Goal: Communication & Community: Participate in discussion

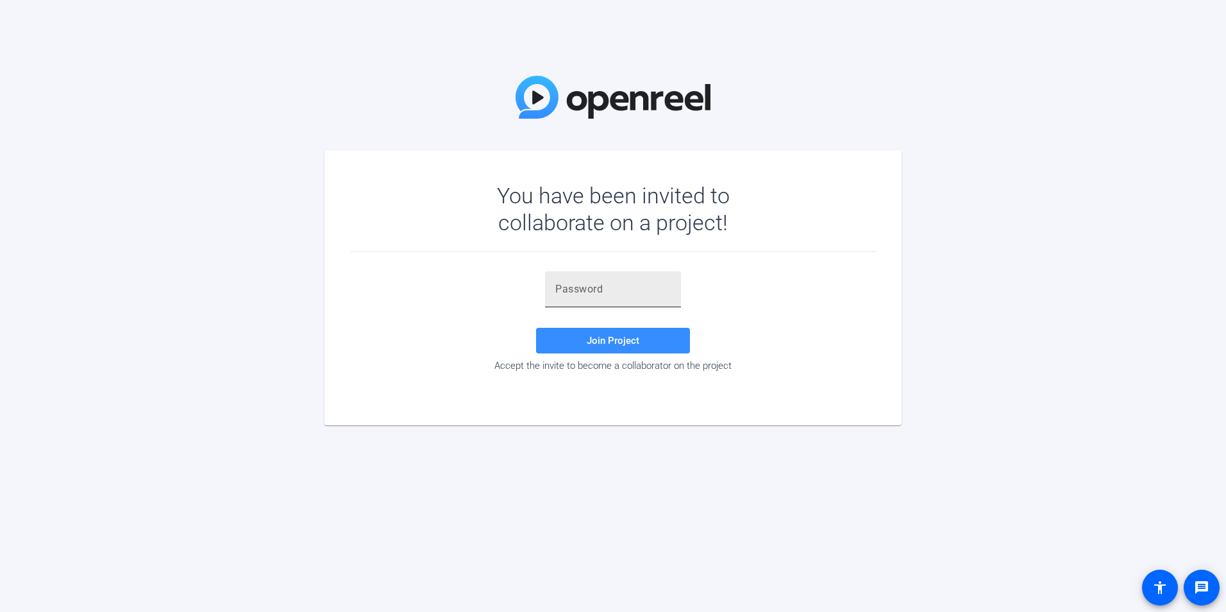
click at [605, 295] on input "text" at bounding box center [612, 289] width 115 height 15
type input "[DOMAIN_NAME]"
click at [617, 342] on span "Join Project" at bounding box center [613, 341] width 53 height 12
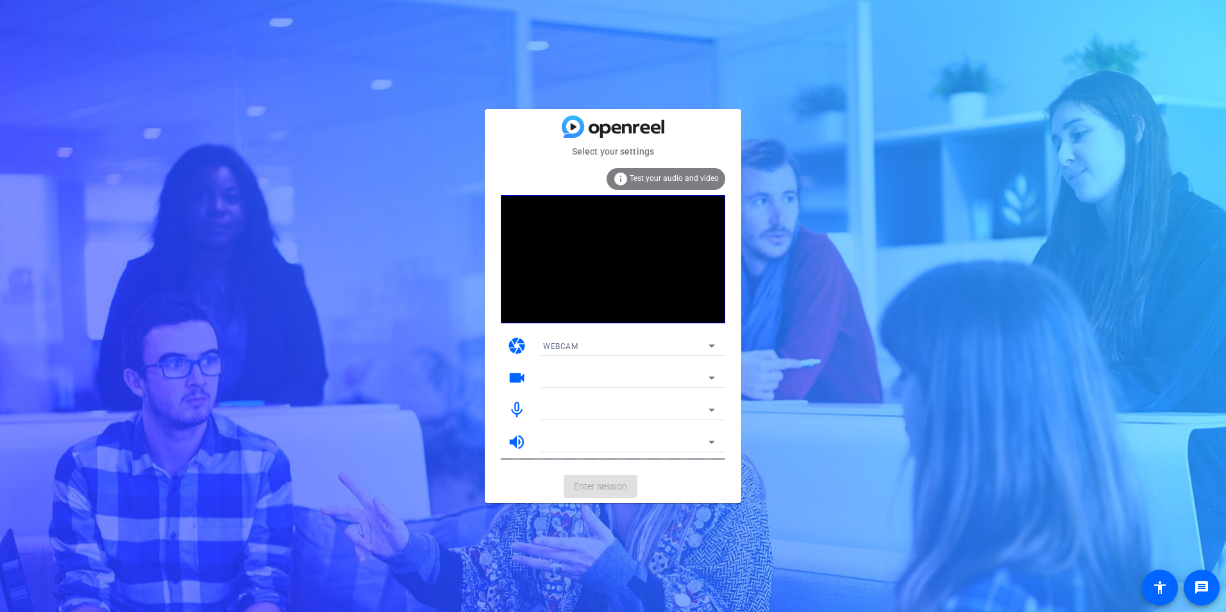
click at [641, 174] on span "Test your audio and video" at bounding box center [674, 178] width 89 height 9
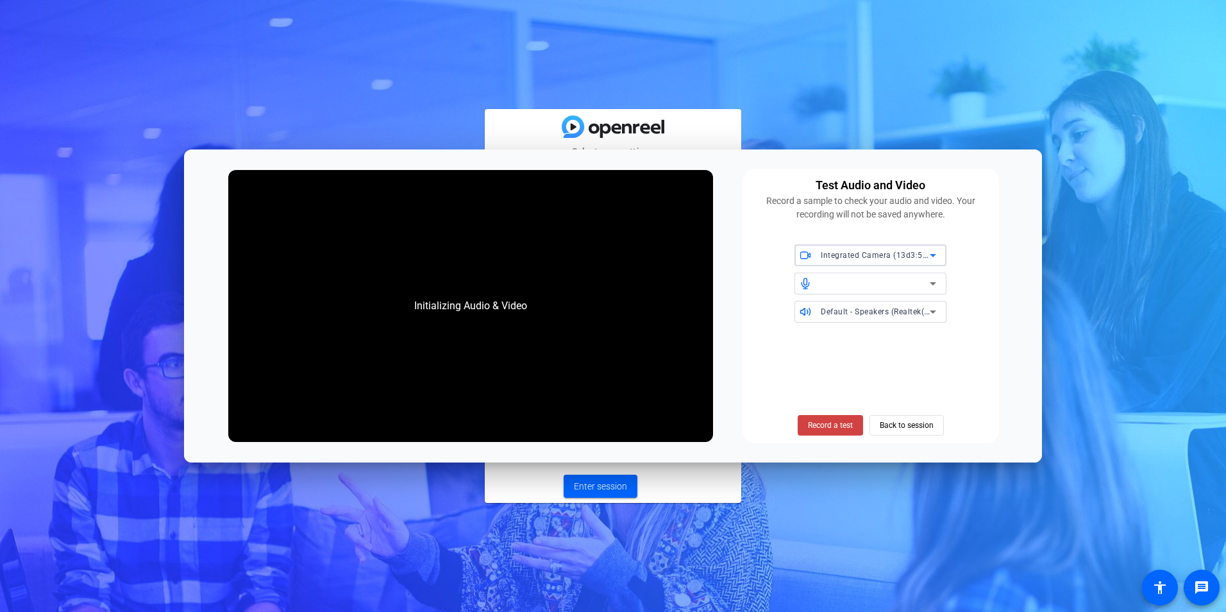
click at [496, 301] on div "Initializing Audio & Video" at bounding box center [470, 305] width 139 height 41
click at [905, 419] on span "Back to session" at bounding box center [907, 425] width 54 height 24
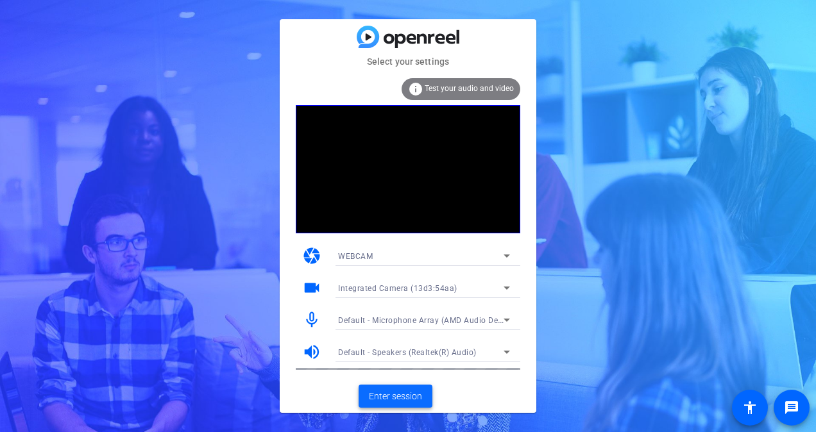
click at [409, 400] on span "Enter session" at bounding box center [395, 396] width 53 height 13
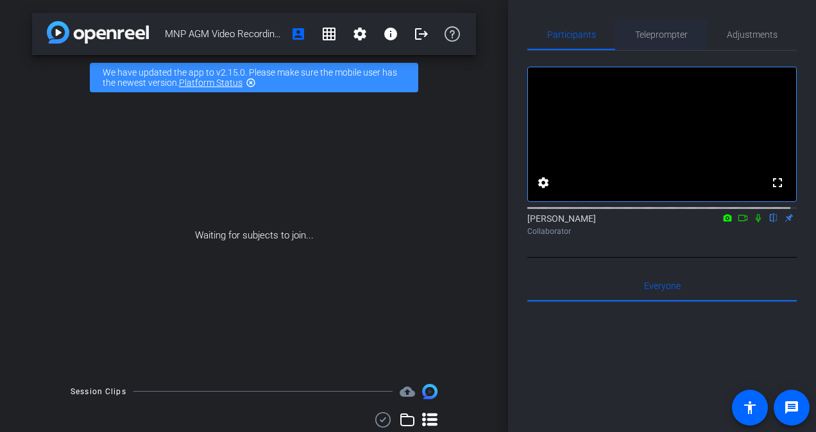
click at [654, 29] on span "Teleprompter" at bounding box center [661, 34] width 53 height 31
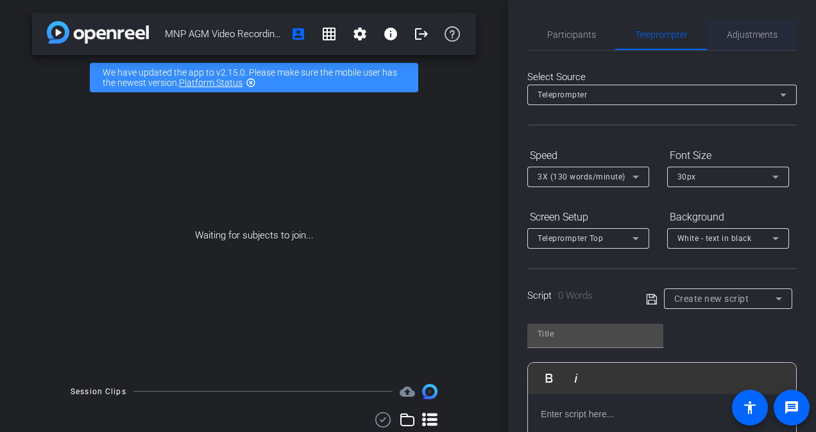
click at [746, 25] on span "Adjustments" at bounding box center [752, 34] width 51 height 31
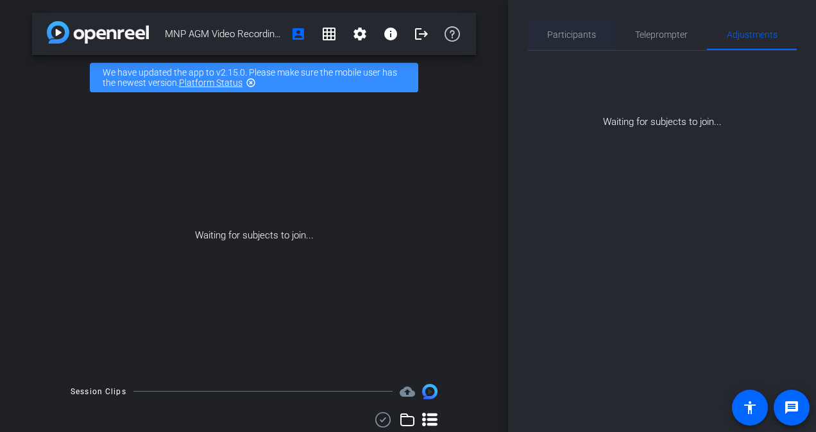
click at [585, 33] on span "Participants" at bounding box center [571, 34] width 49 height 9
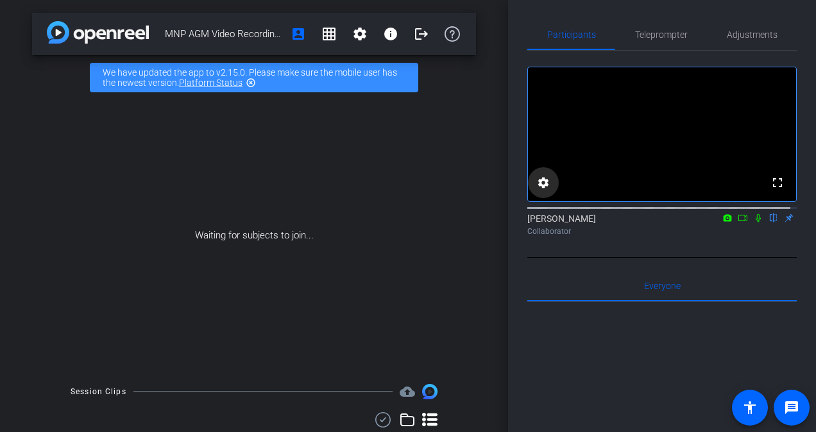
click at [537, 190] on mat-icon "settings" at bounding box center [542, 182] width 15 height 15
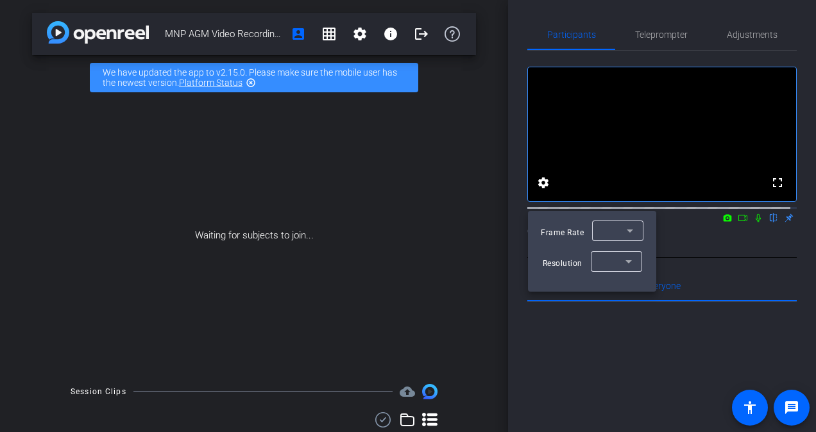
click at [727, 276] on div at bounding box center [408, 216] width 816 height 432
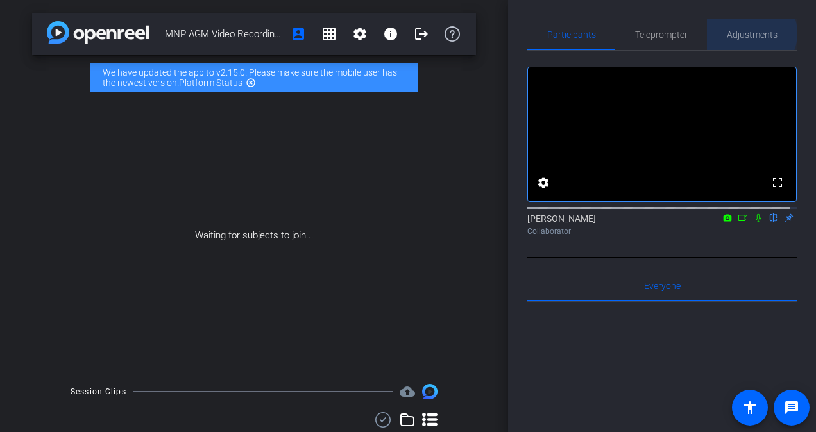
click at [745, 33] on span "Adjustments" at bounding box center [752, 34] width 51 height 9
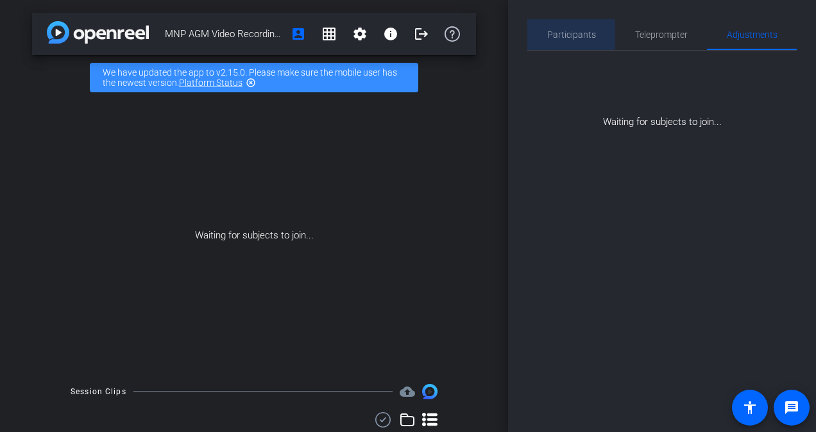
click at [562, 37] on span "Participants" at bounding box center [571, 34] width 49 height 9
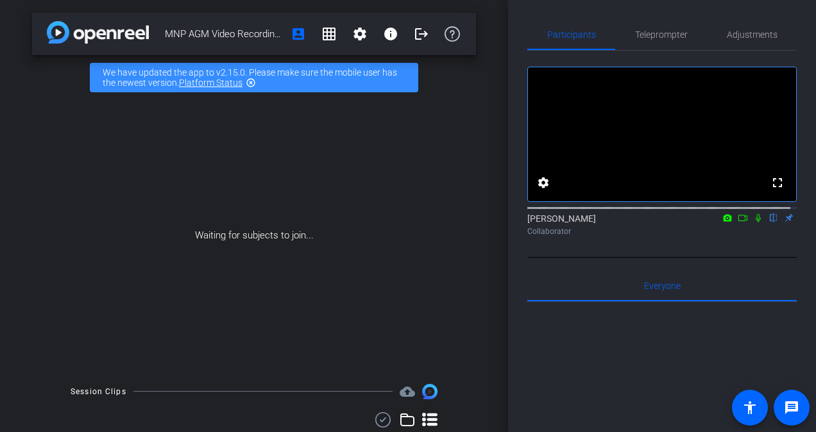
click at [768, 223] on mat-icon "flip" at bounding box center [773, 218] width 15 height 12
click at [783, 231] on div "[PERSON_NAME] flip Collaborator" at bounding box center [661, 224] width 269 height 25
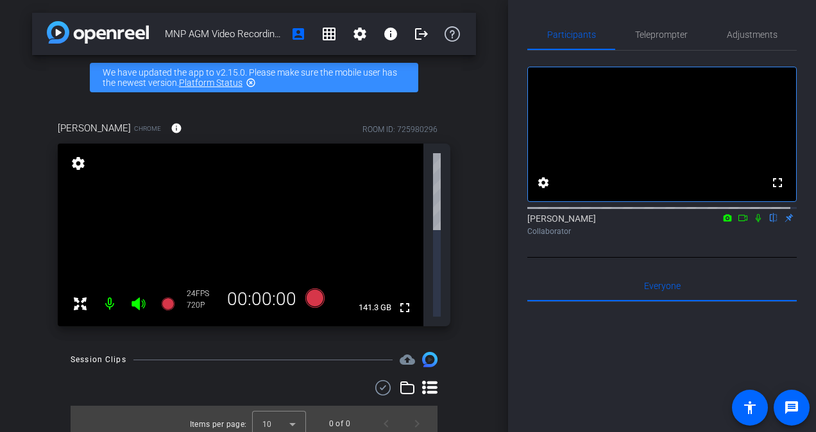
click at [77, 298] on icon at bounding box center [80, 304] width 13 height 13
click at [286, 408] on div at bounding box center [279, 423] width 54 height 31
click at [342, 401] on div at bounding box center [408, 216] width 816 height 432
click at [80, 296] on icon at bounding box center [79, 303] width 15 height 15
click at [82, 162] on mat-icon "settings" at bounding box center [78, 163] width 18 height 15
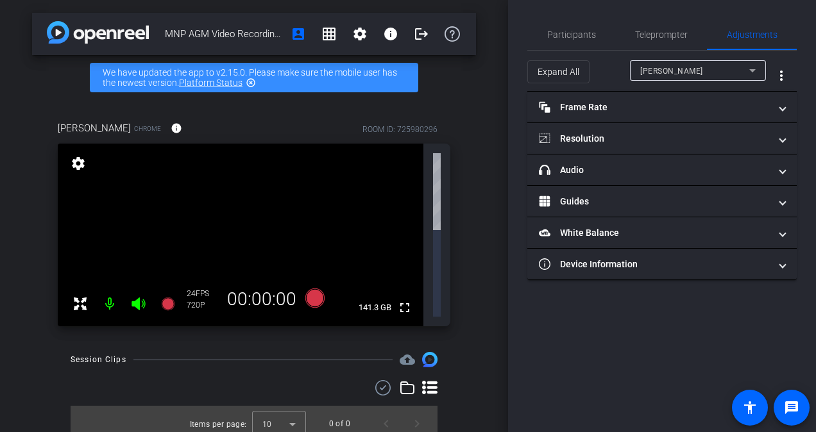
click at [85, 162] on mat-icon "settings" at bounding box center [78, 163] width 18 height 15
click at [579, 23] on span "Participants" at bounding box center [571, 34] width 49 height 31
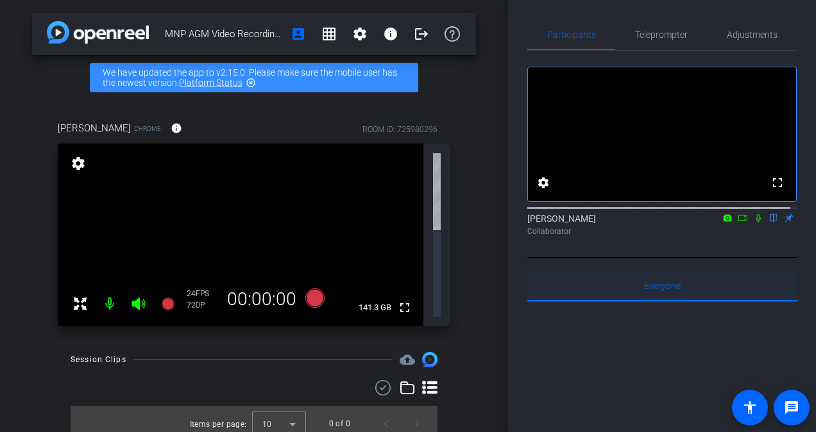
click at [668, 290] on span "Everyone 0" at bounding box center [662, 286] width 37 height 9
click at [643, 33] on span "Teleprompter" at bounding box center [661, 34] width 53 height 9
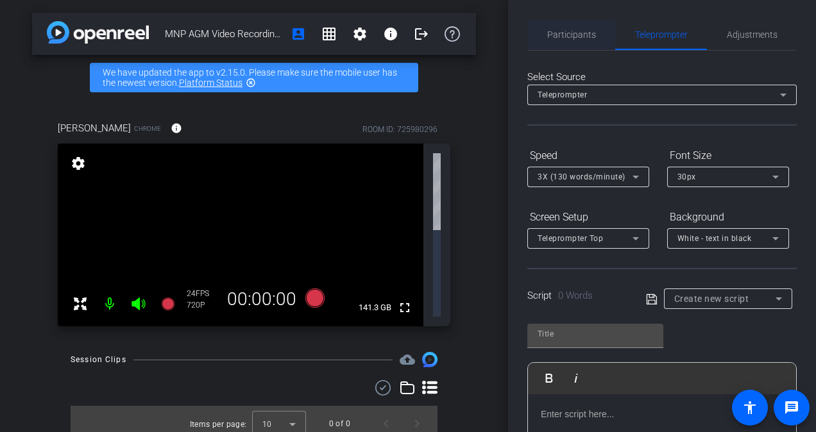
click at [587, 41] on span "Participants" at bounding box center [571, 34] width 49 height 31
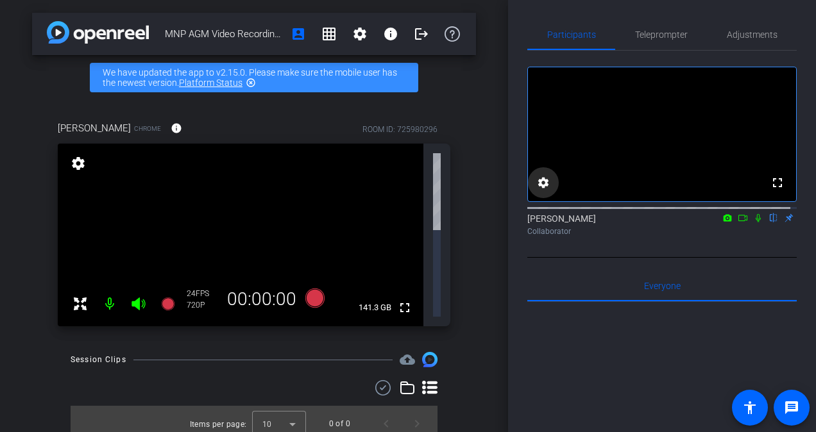
click at [548, 190] on mat-icon "settings" at bounding box center [542, 182] width 15 height 15
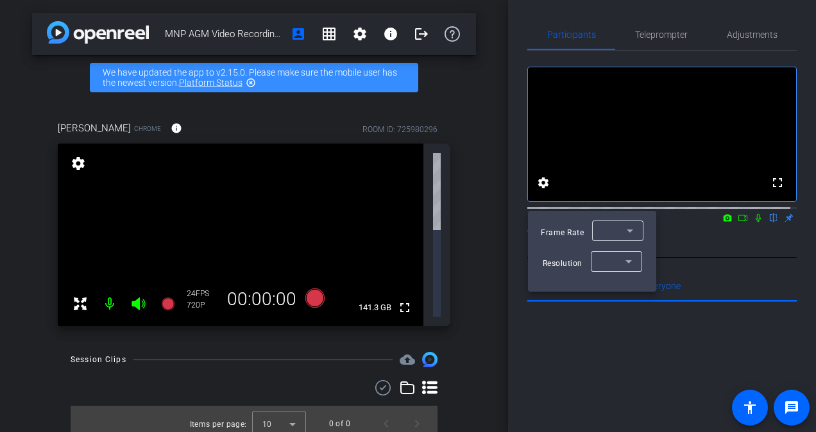
click at [612, 236] on div at bounding box center [614, 230] width 24 height 15
click at [608, 295] on span "24" at bounding box center [606, 297] width 10 height 15
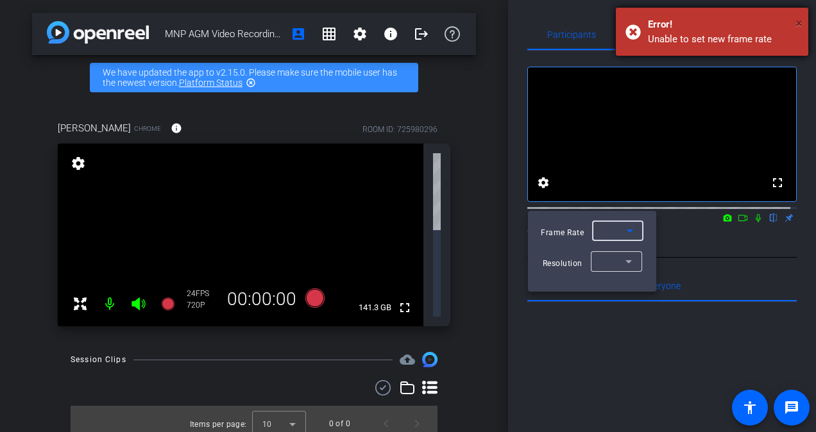
click at [800, 22] on span "×" at bounding box center [798, 22] width 7 height 15
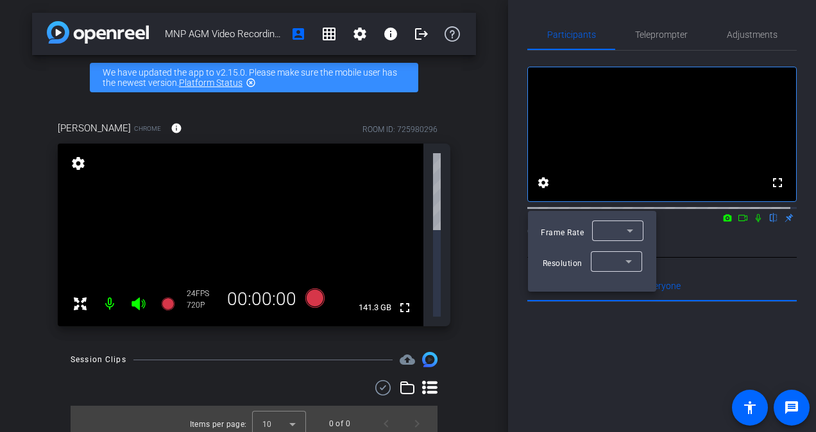
click at [69, 161] on div at bounding box center [408, 216] width 816 height 432
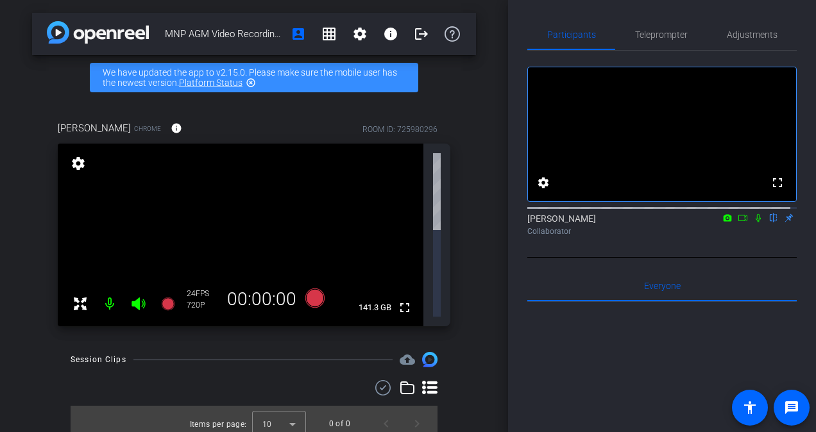
click at [78, 161] on mat-icon "settings" at bounding box center [78, 163] width 18 height 15
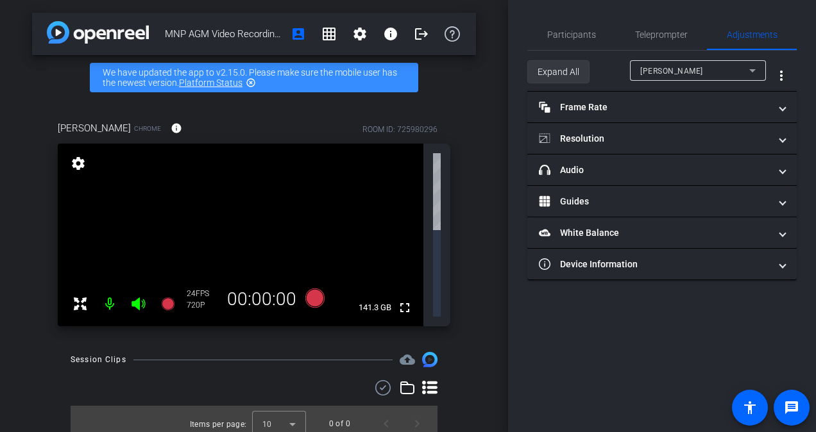
click at [566, 68] on span "Expand All" at bounding box center [558, 72] width 42 height 24
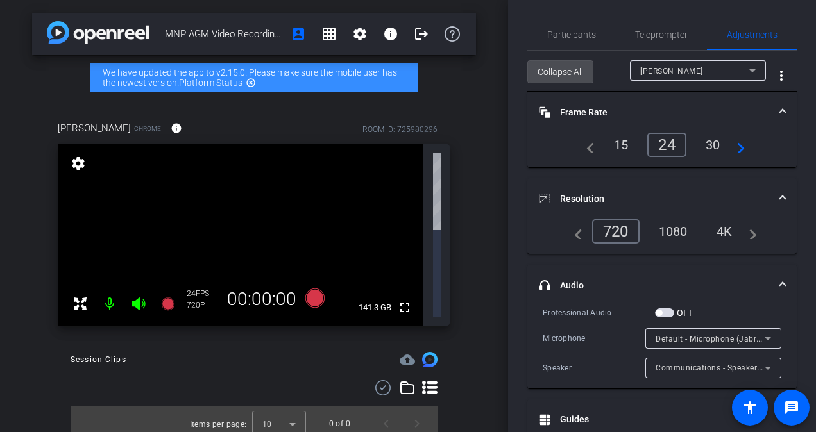
click at [566, 68] on span "Collapse All" at bounding box center [560, 72] width 46 height 24
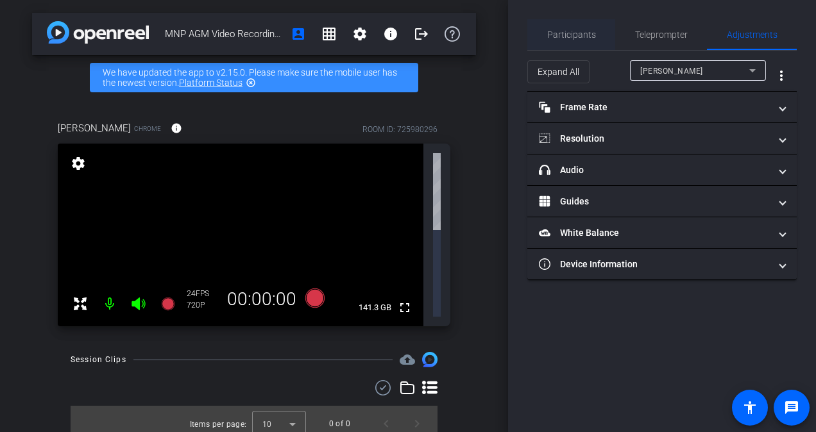
click at [566, 33] on span "Participants" at bounding box center [571, 34] width 49 height 9
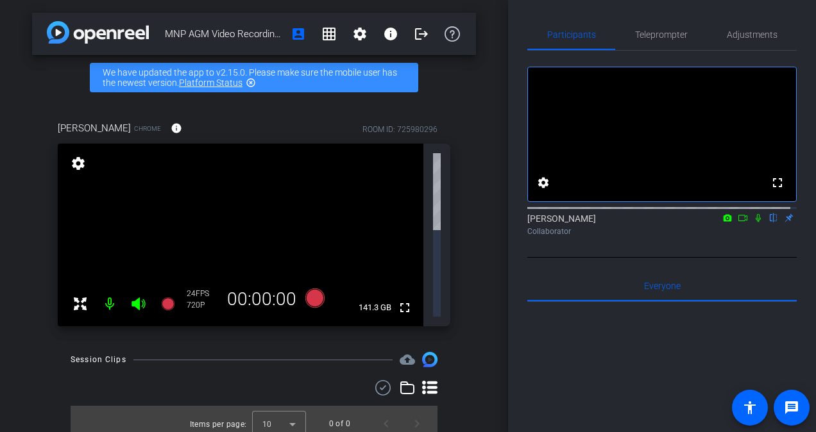
click at [381, 380] on icon at bounding box center [382, 387] width 19 height 15
click at [386, 374] on span at bounding box center [370, 389] width 45 height 31
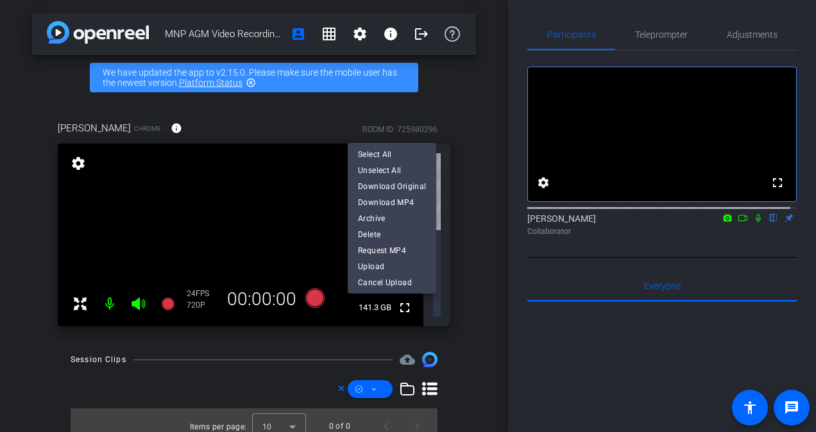
click at [340, 300] on div at bounding box center [408, 216] width 816 height 432
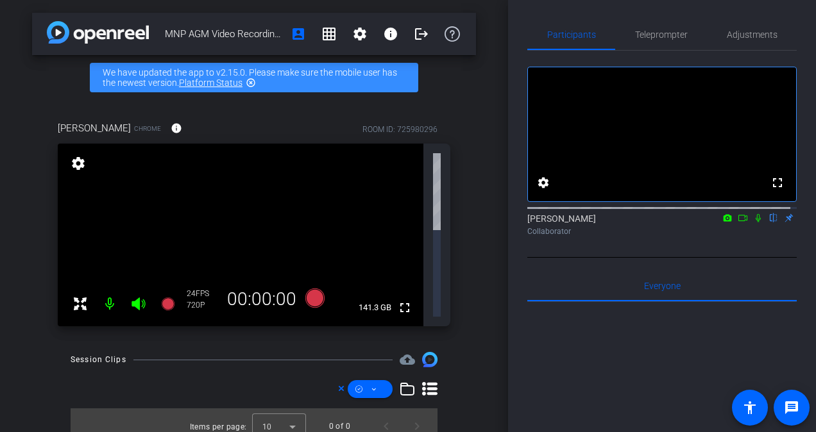
click at [344, 380] on span at bounding box center [343, 389] width 10 height 18
click at [337, 380] on div at bounding box center [254, 389] width 367 height 18
click at [341, 381] on icon at bounding box center [341, 388] width 6 height 15
click at [743, 34] on span "Adjustments" at bounding box center [752, 34] width 51 height 9
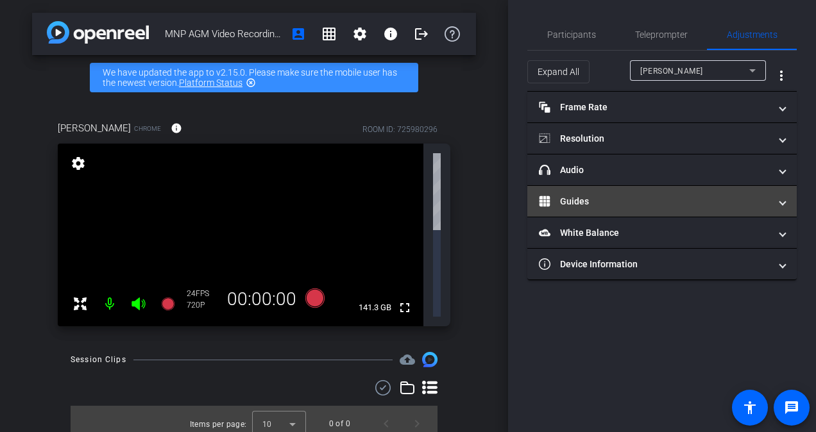
click at [654, 196] on mat-panel-title "Guides" at bounding box center [654, 201] width 231 height 13
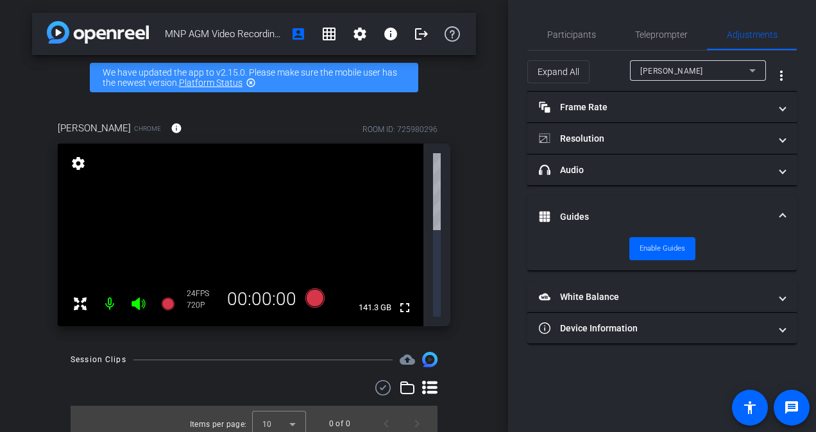
click at [654, 196] on mat-expansion-panel-header "Guides" at bounding box center [661, 216] width 269 height 41
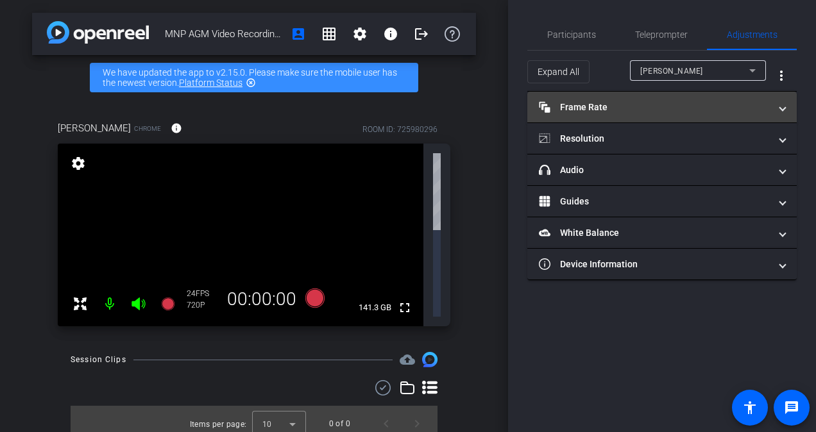
click at [621, 110] on mat-panel-title "Frame Rate Frame Rate" at bounding box center [654, 107] width 231 height 13
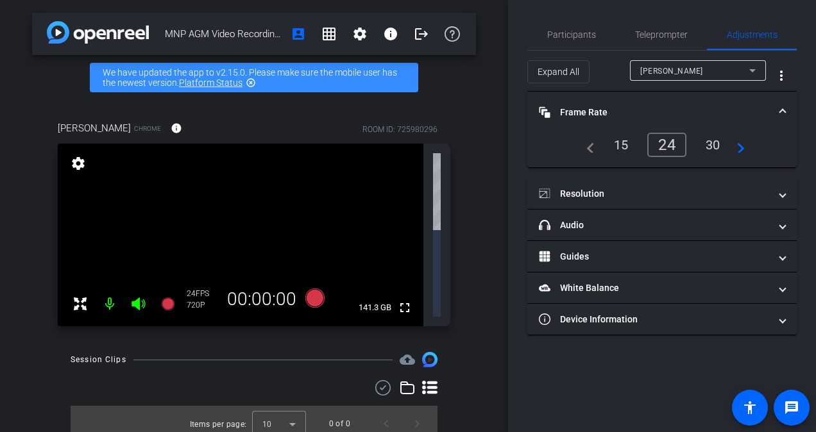
click at [631, 113] on mat-panel-title "Frame Rate Frame Rate" at bounding box center [654, 112] width 231 height 13
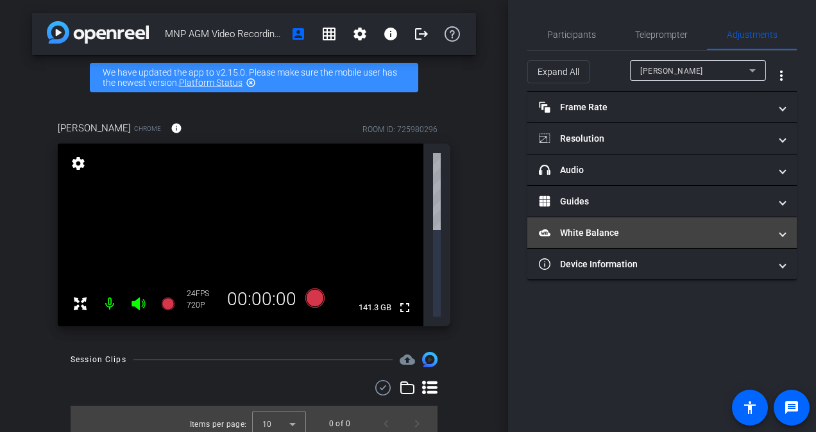
click at [662, 229] on mat-panel-title "White Balance White Balance" at bounding box center [654, 232] width 231 height 13
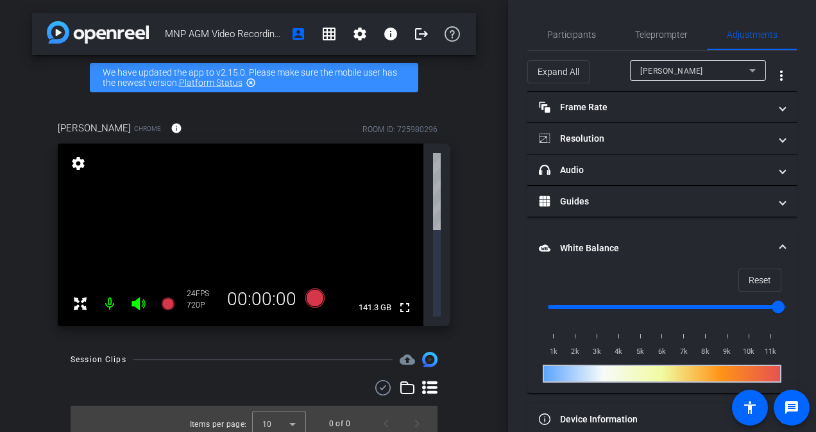
click at [663, 232] on mat-expansion-panel-header "White Balance White Balance" at bounding box center [661, 248] width 269 height 41
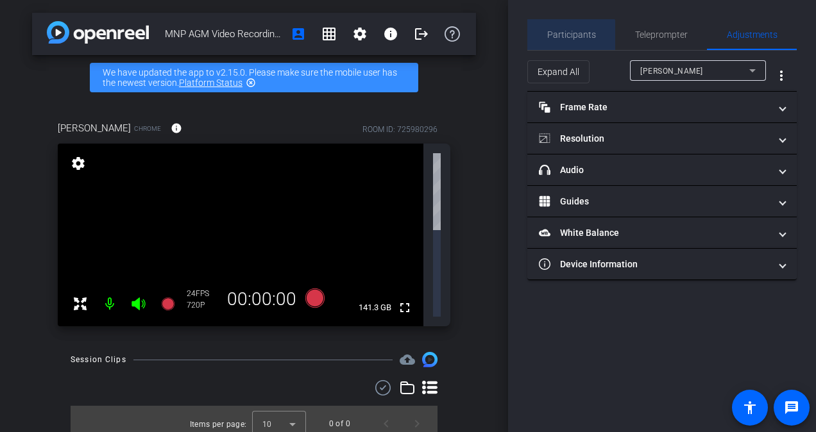
click at [564, 37] on span "Participants" at bounding box center [571, 34] width 49 height 9
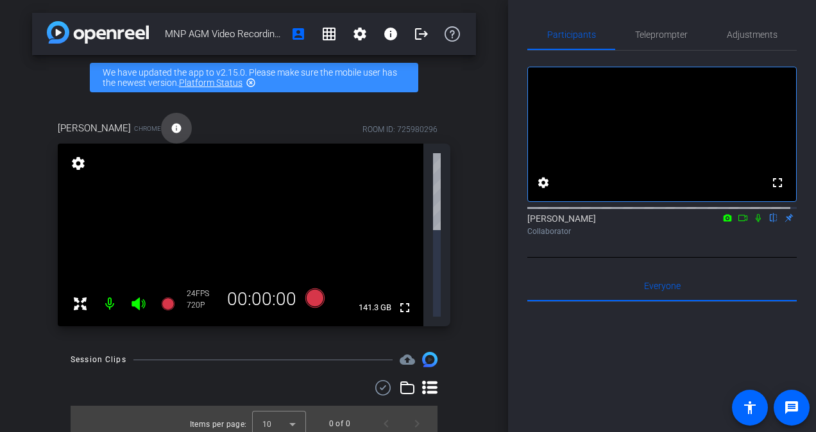
click at [171, 126] on mat-icon "info" at bounding box center [177, 128] width 12 height 12
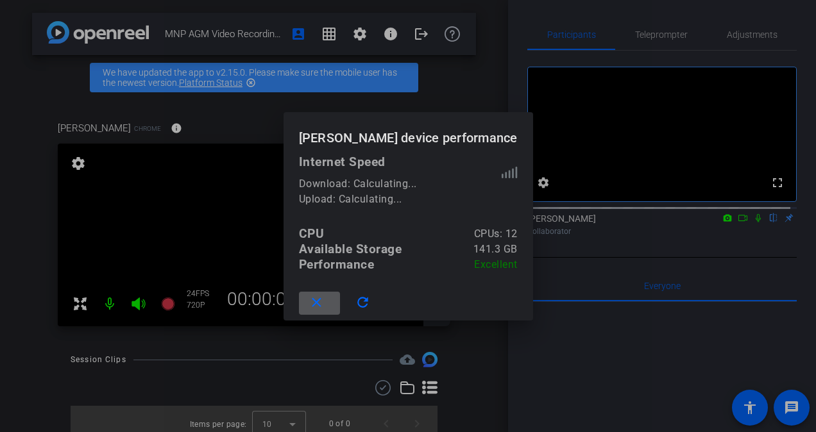
click at [212, 387] on div at bounding box center [408, 216] width 816 height 432
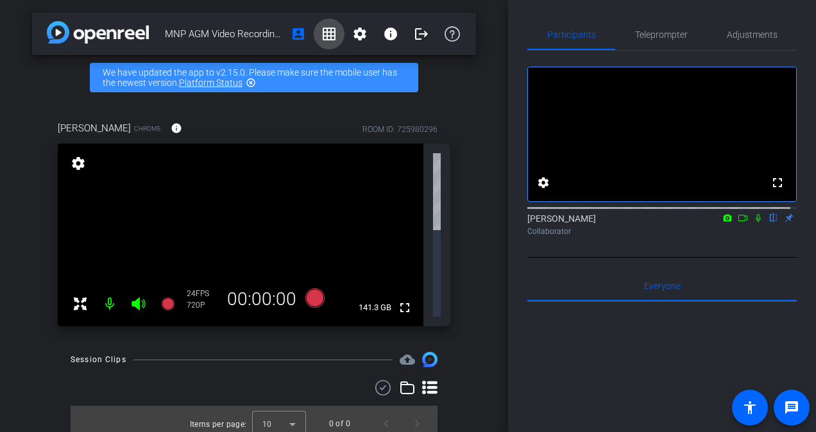
click at [333, 36] on mat-icon "grid_on" at bounding box center [328, 33] width 15 height 15
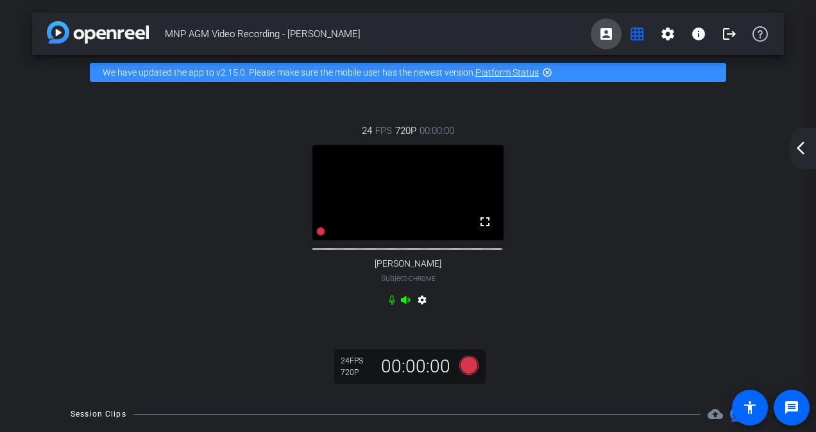
click at [603, 29] on mat-icon "account_box" at bounding box center [605, 33] width 15 height 15
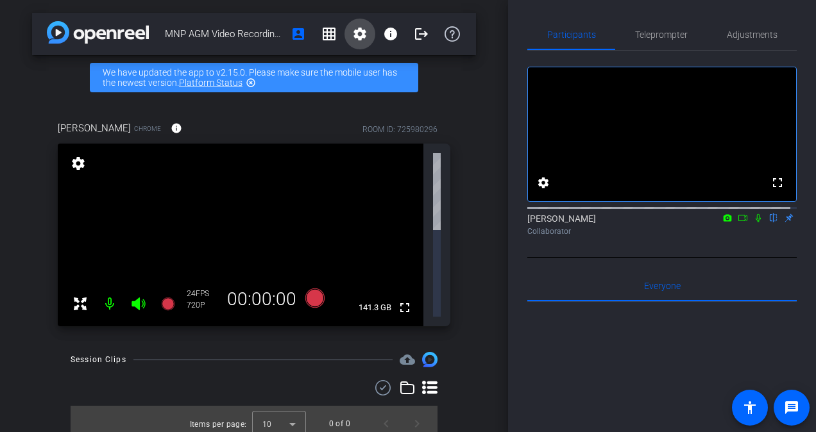
click at [360, 36] on mat-icon "settings" at bounding box center [359, 33] width 15 height 15
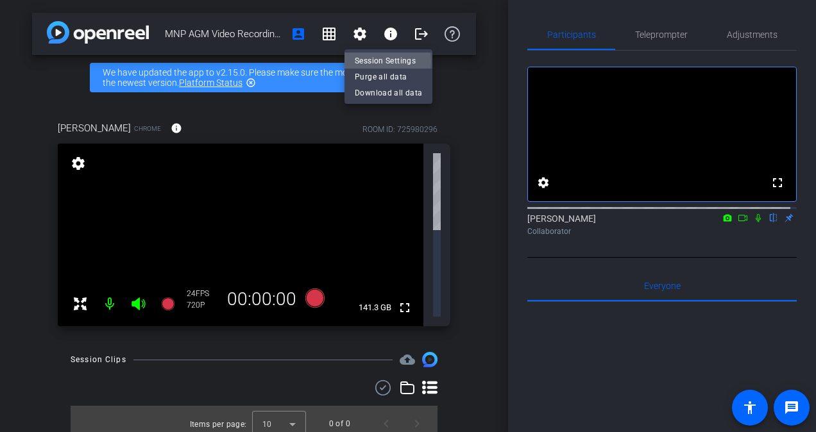
click at [376, 62] on span "Session Settings" at bounding box center [388, 60] width 67 height 15
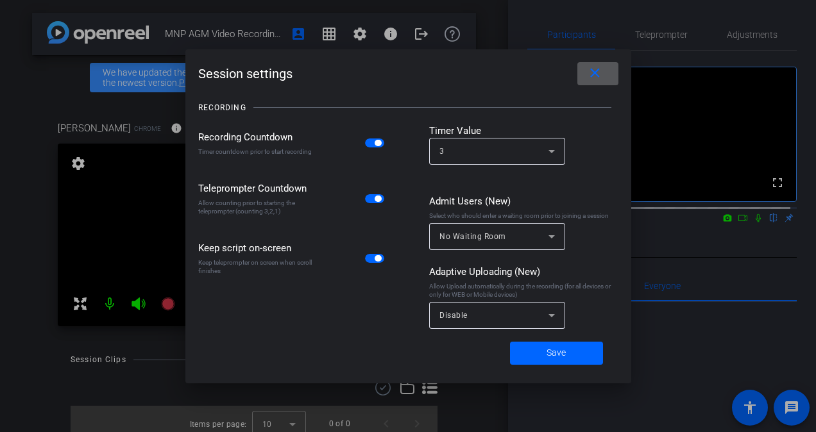
click at [614, 65] on span at bounding box center [597, 73] width 41 height 31
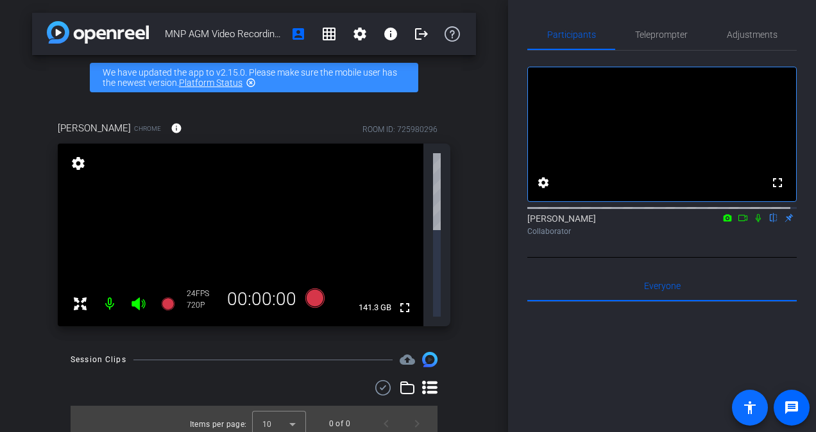
click at [752, 410] on mat-icon "accessibility" at bounding box center [749, 407] width 15 height 15
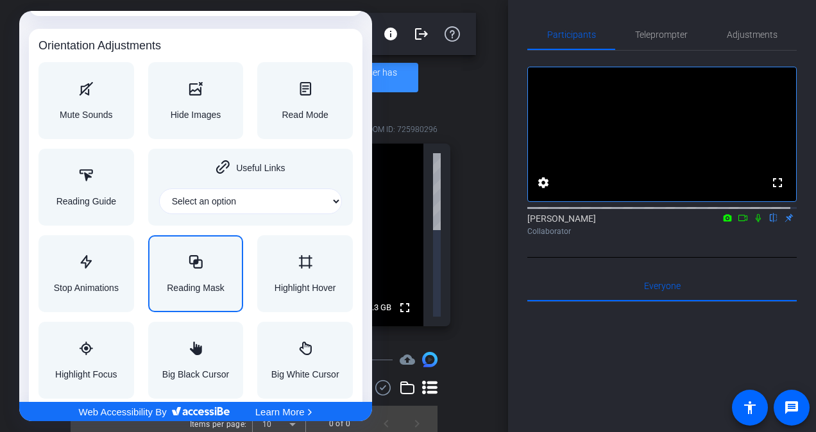
scroll to position [1388, 0]
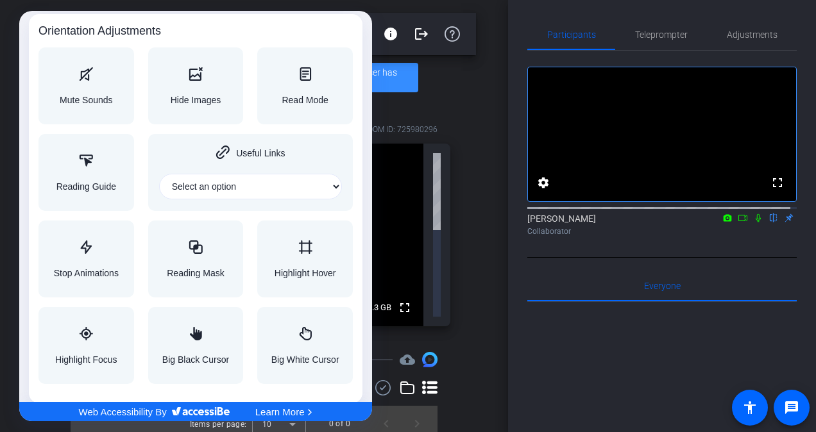
click at [443, 378] on div at bounding box center [408, 216] width 816 height 432
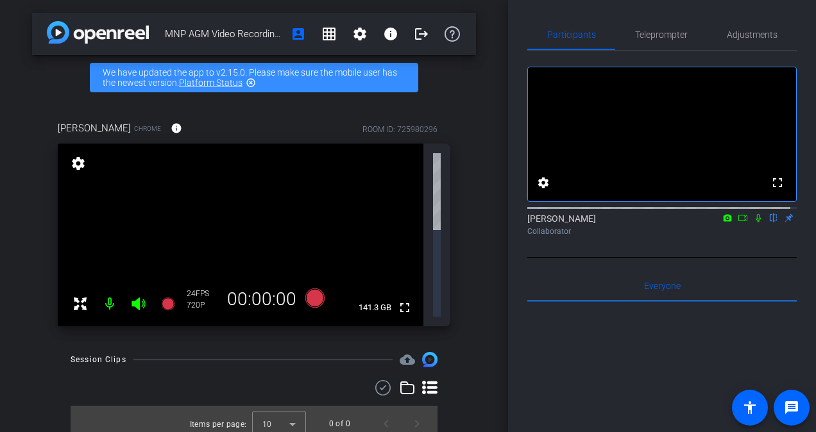
scroll to position [0, 0]
click at [723, 221] on icon at bounding box center [727, 217] width 8 height 7
click at [732, 230] on div at bounding box center [408, 216] width 816 height 432
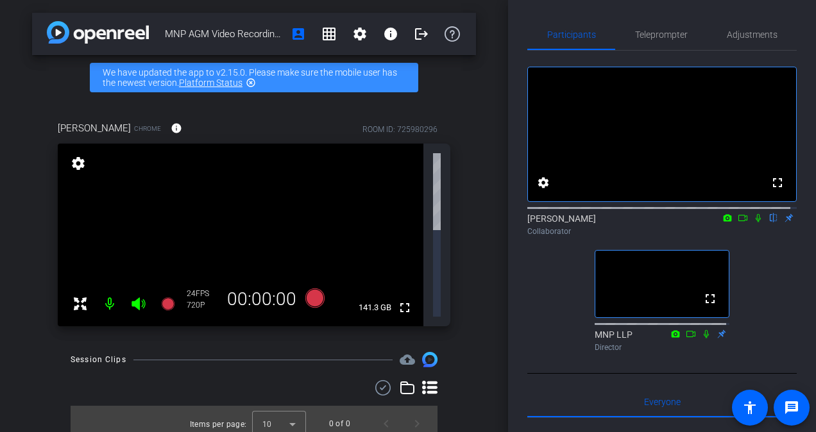
click at [737, 223] on icon at bounding box center [742, 218] width 10 height 9
click at [750, 224] on mat-icon at bounding box center [757, 218] width 15 height 12
click at [755, 223] on icon at bounding box center [757, 218] width 5 height 8
click at [755, 223] on icon at bounding box center [758, 218] width 7 height 8
click at [78, 156] on mat-icon "settings" at bounding box center [78, 163] width 18 height 15
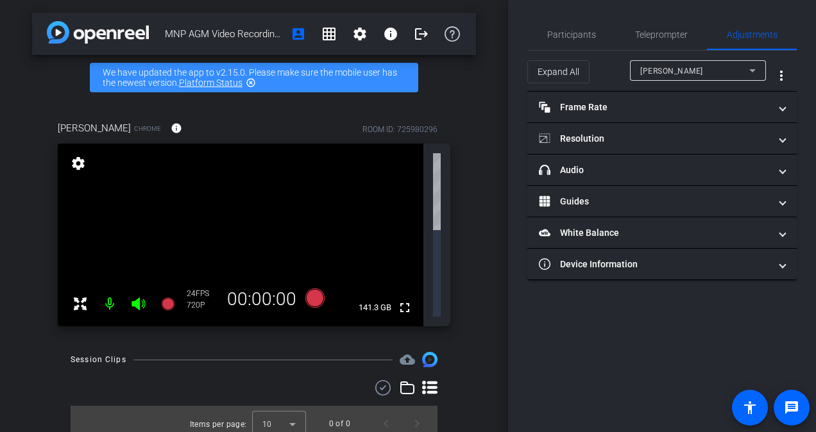
click at [78, 156] on mat-icon "settings" at bounding box center [78, 163] width 18 height 15
click at [461, 352] on div "Session Clips cloud_upload Items per page: 10 0 of 0" at bounding box center [254, 397] width 444 height 90
click at [591, 36] on span "Participants" at bounding box center [571, 34] width 49 height 9
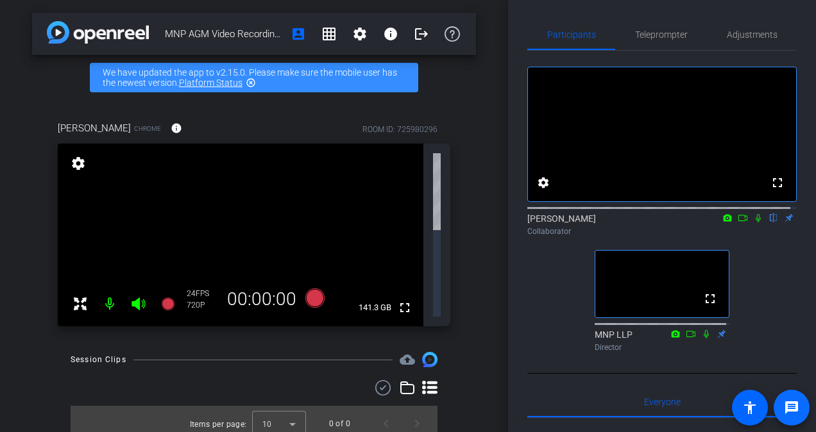
click at [793, 415] on mat-icon "message" at bounding box center [791, 407] width 15 height 15
click at [405, 300] on mat-icon "fullscreen" at bounding box center [404, 307] width 15 height 15
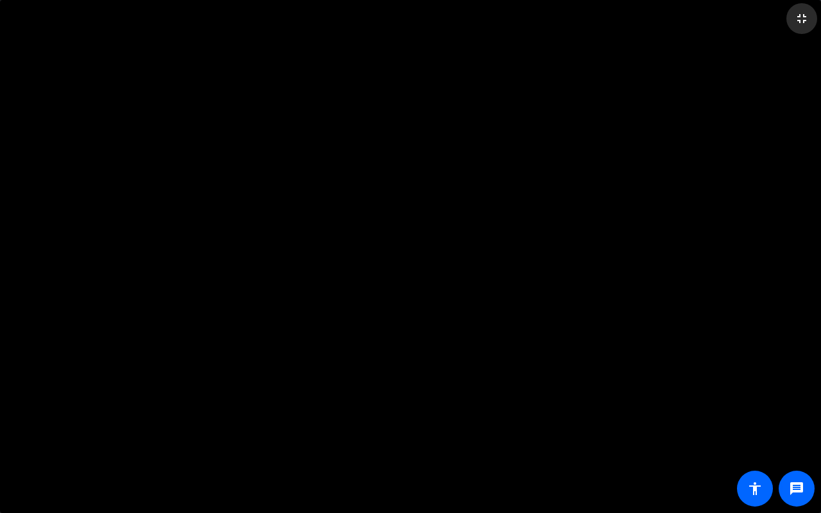
click at [807, 12] on mat-icon "fullscreen_exit" at bounding box center [801, 18] width 15 height 15
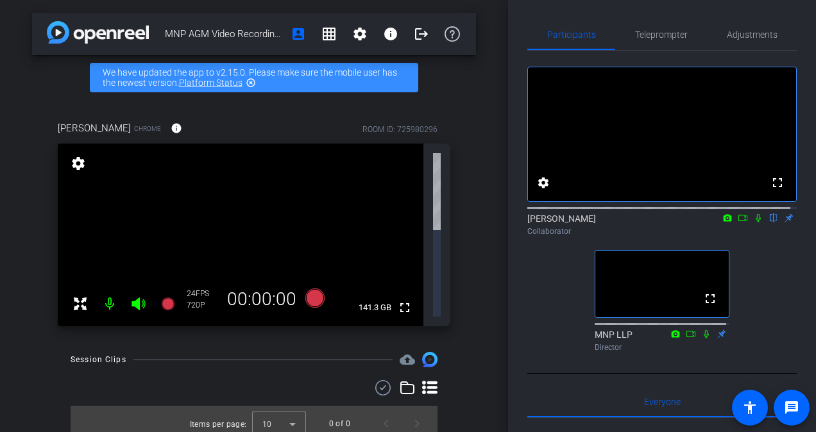
click at [73, 161] on mat-icon "settings" at bounding box center [78, 163] width 18 height 15
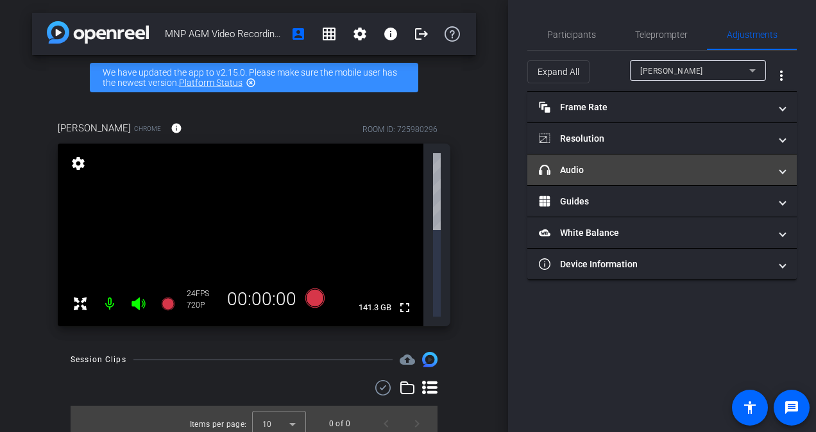
click at [621, 162] on mat-expansion-panel-header "headphone icon Audio" at bounding box center [661, 170] width 269 height 31
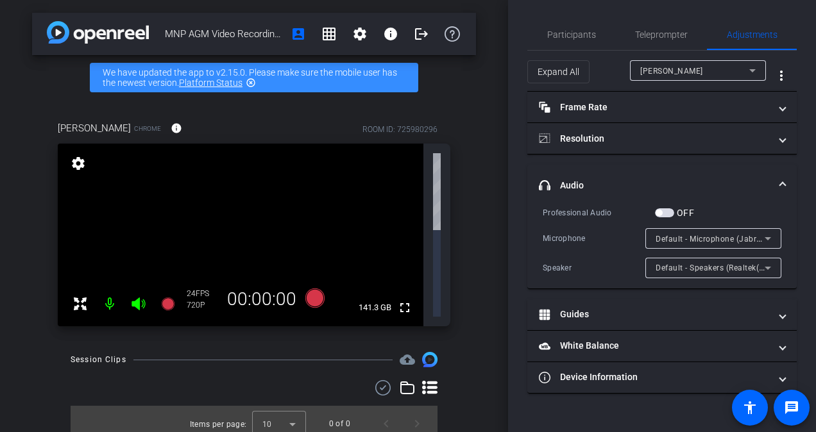
click at [625, 166] on mat-expansion-panel-header "headphone icon Audio" at bounding box center [661, 185] width 269 height 41
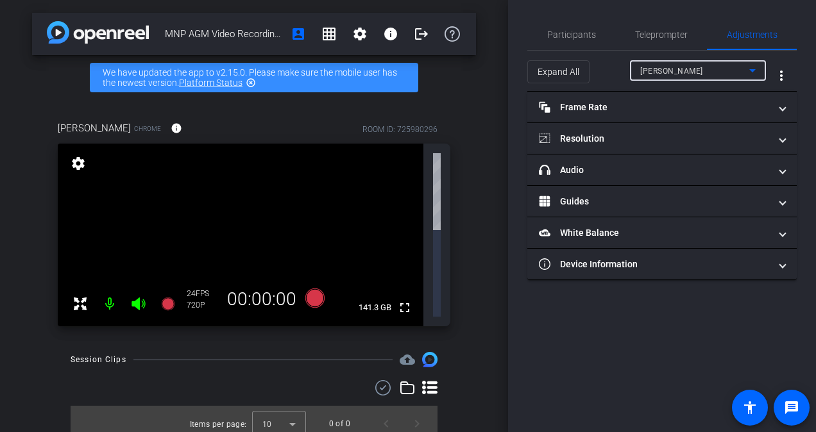
click at [684, 74] on div "[PERSON_NAME]" at bounding box center [694, 71] width 109 height 16
click at [685, 92] on mat-option "[PERSON_NAME]" at bounding box center [698, 96] width 136 height 21
click at [452, 396] on div "MNP AGM Video Recording - [PERSON_NAME] account_box grid_on settings info logou…" at bounding box center [254, 216] width 508 height 432
click at [582, 35] on span "Participants" at bounding box center [571, 34] width 49 height 9
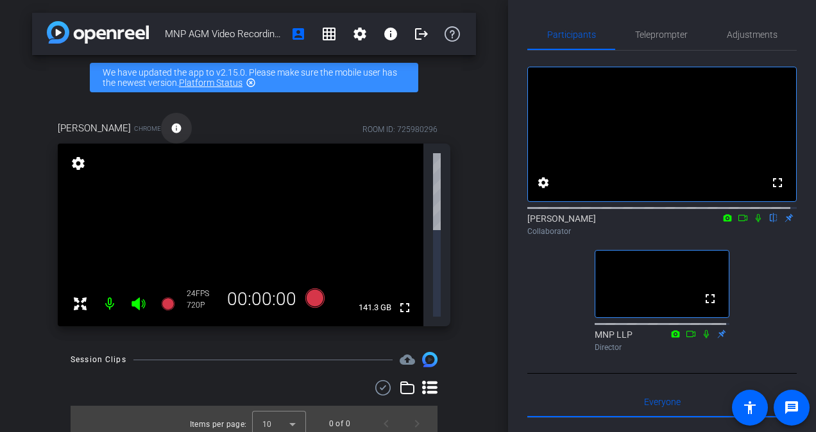
click at [171, 131] on mat-icon "info" at bounding box center [177, 128] width 12 height 12
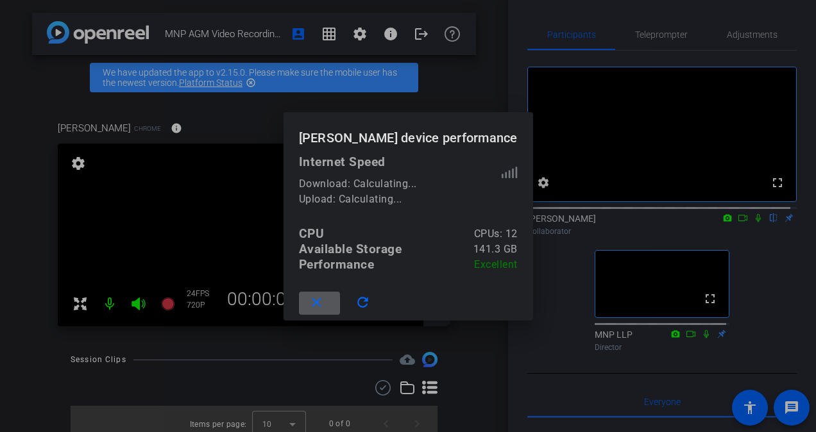
click at [324, 296] on mat-icon "close" at bounding box center [316, 303] width 16 height 16
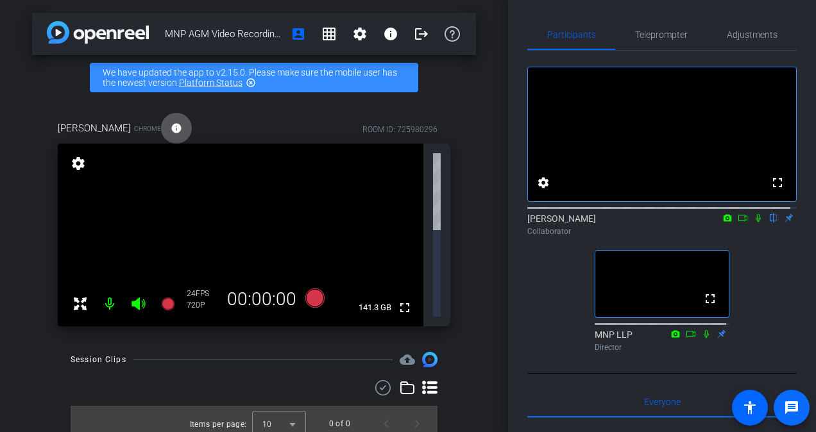
click at [798, 409] on mat-icon "message" at bounding box center [791, 407] width 15 height 15
click at [414, 408] on span "Next page" at bounding box center [416, 423] width 31 height 31
click at [380, 408] on span "Previous page" at bounding box center [386, 423] width 31 height 31
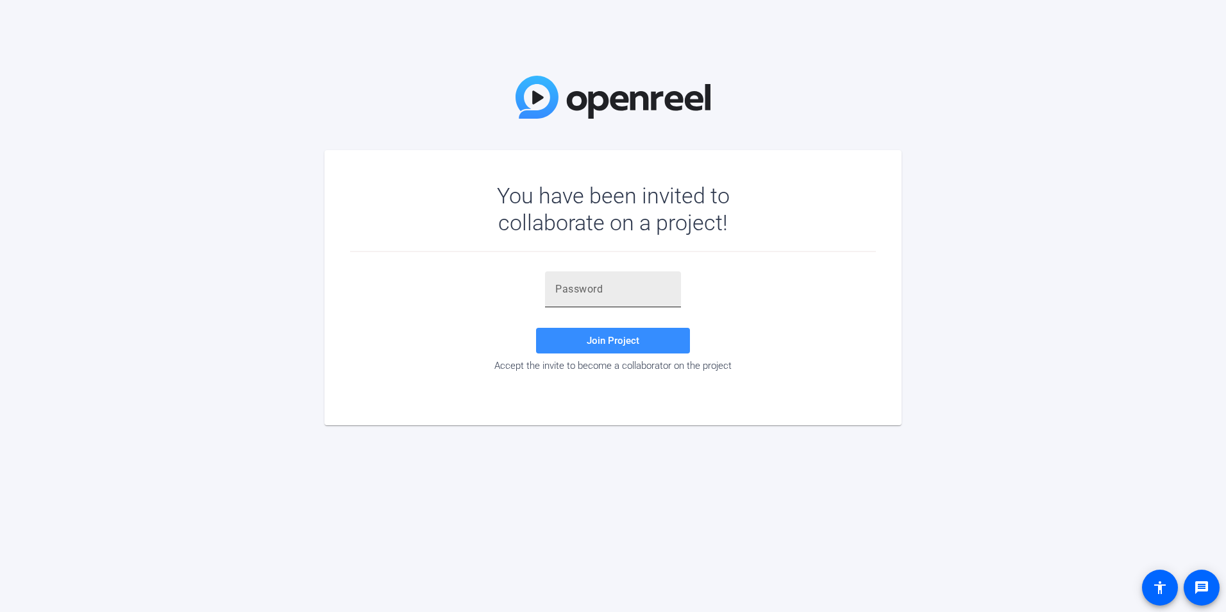
click at [601, 301] on div at bounding box center [612, 289] width 115 height 36
click at [601, 293] on input "text" at bounding box center [612, 289] width 115 height 15
type input "[DOMAIN_NAME]"
click at [632, 340] on span "Join Project" at bounding box center [613, 341] width 53 height 12
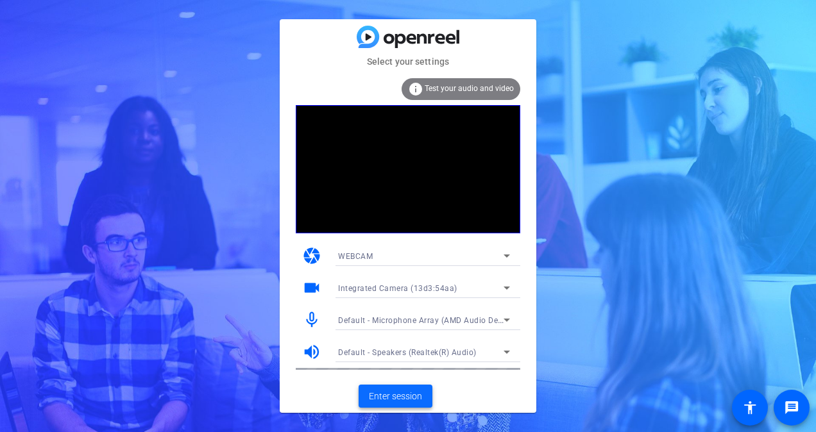
click at [399, 391] on span "Enter session" at bounding box center [395, 396] width 53 height 13
